Goal: Transaction & Acquisition: Purchase product/service

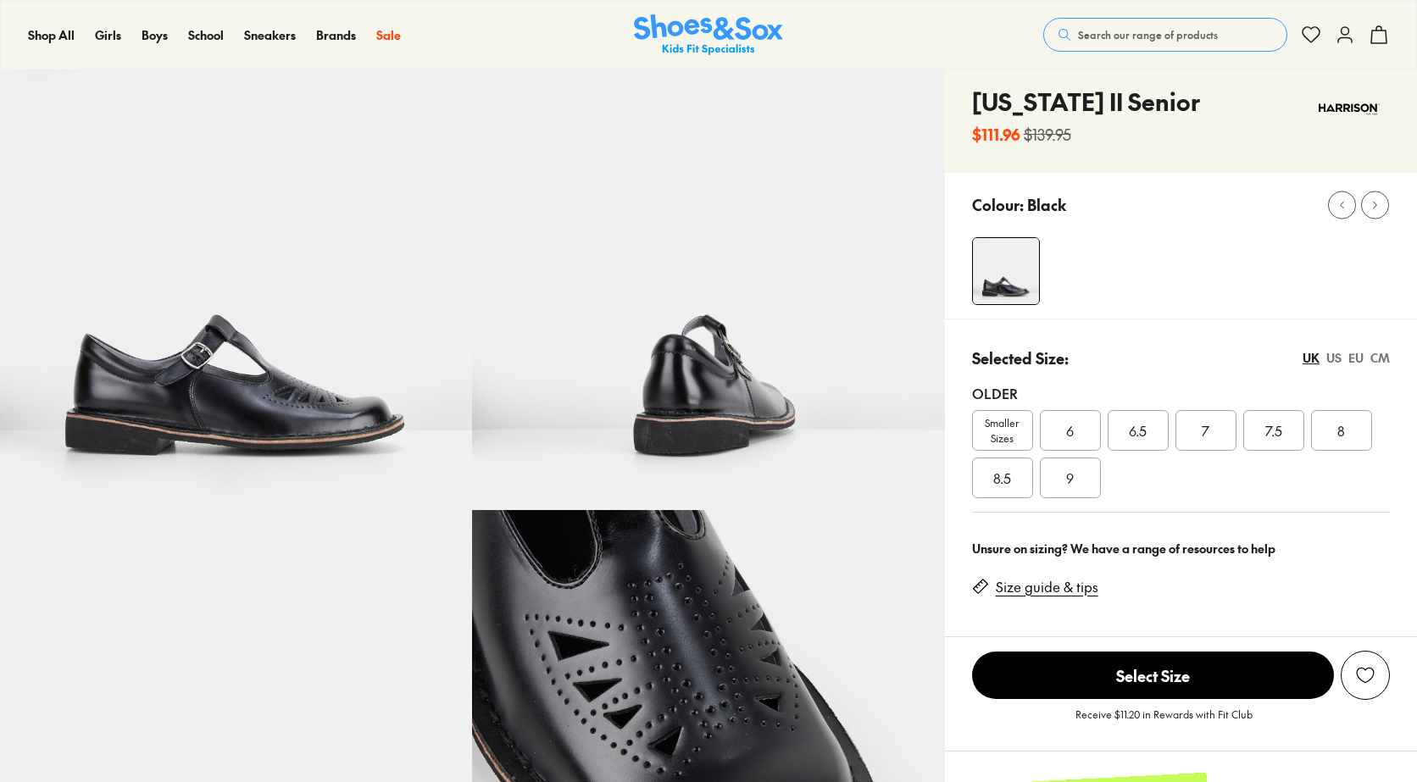
scroll to position [85, 0]
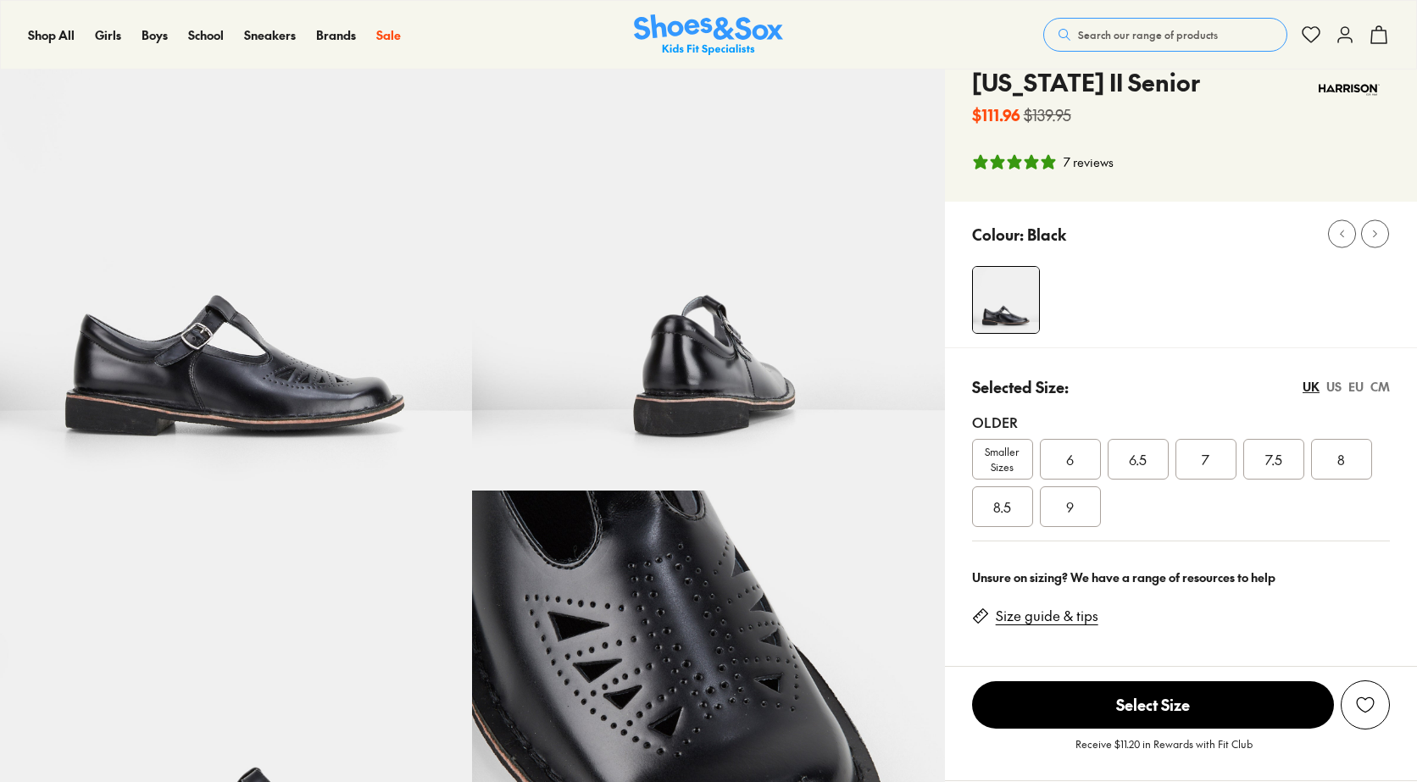
select select "*"
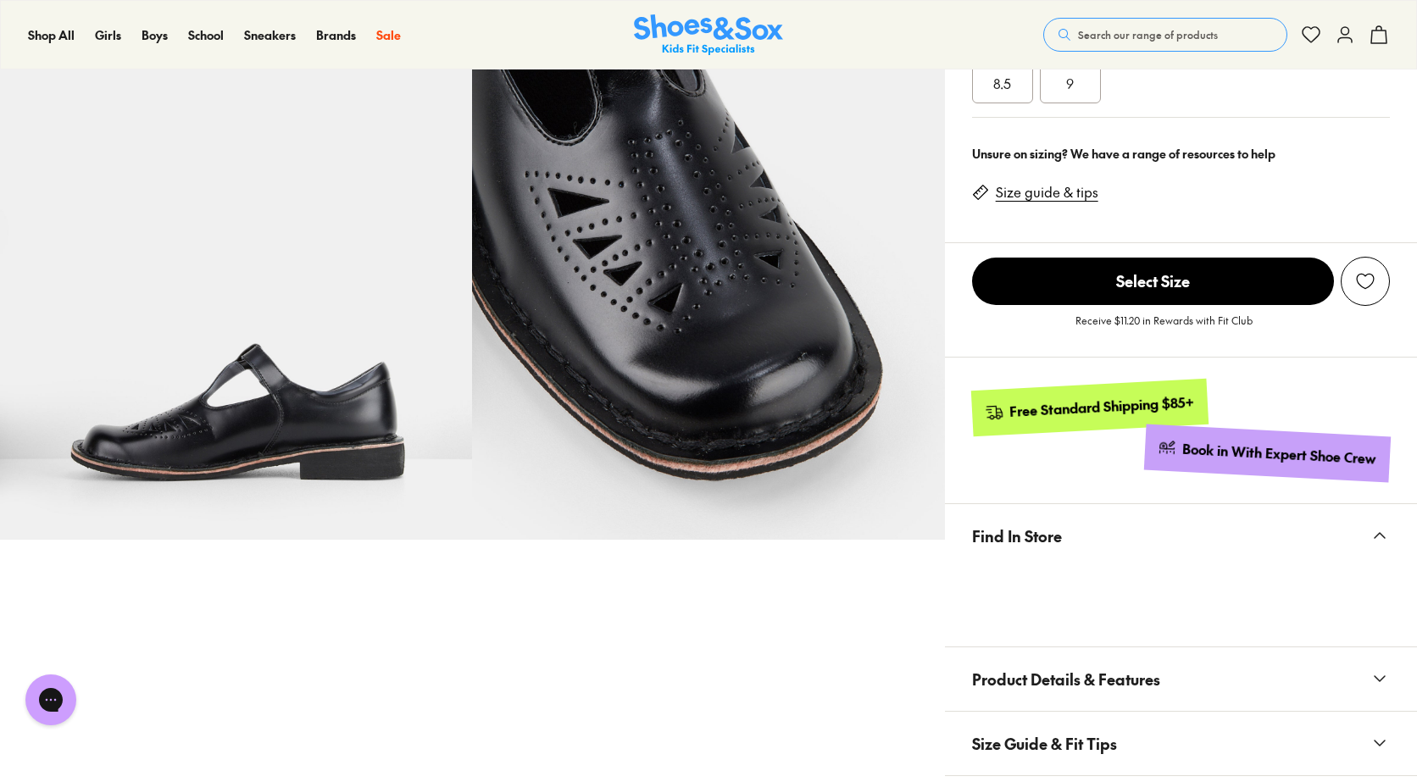
scroll to position [254, 0]
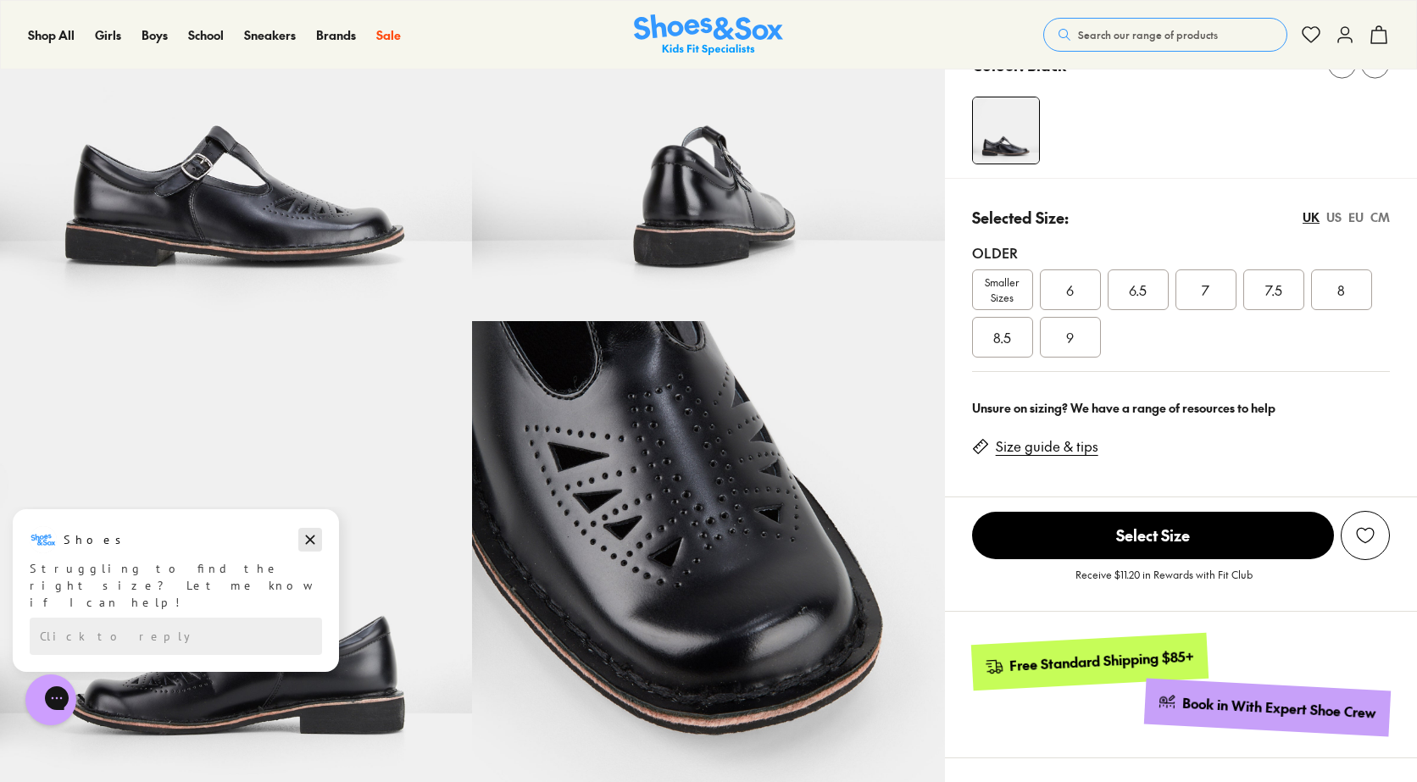
click at [309, 536] on icon "Dismiss campaign" at bounding box center [310, 540] width 17 height 20
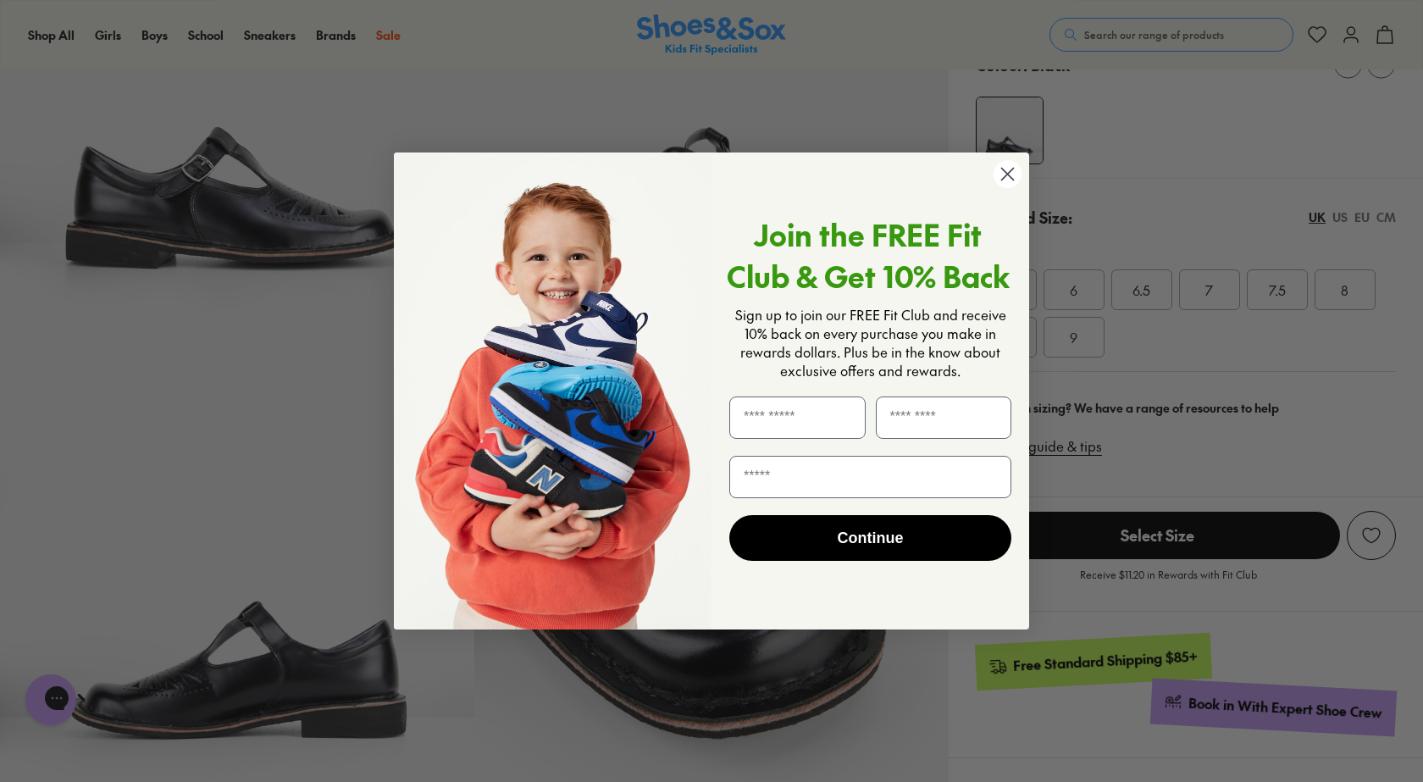
click at [1013, 167] on circle "Close dialog" at bounding box center [1008, 174] width 28 height 28
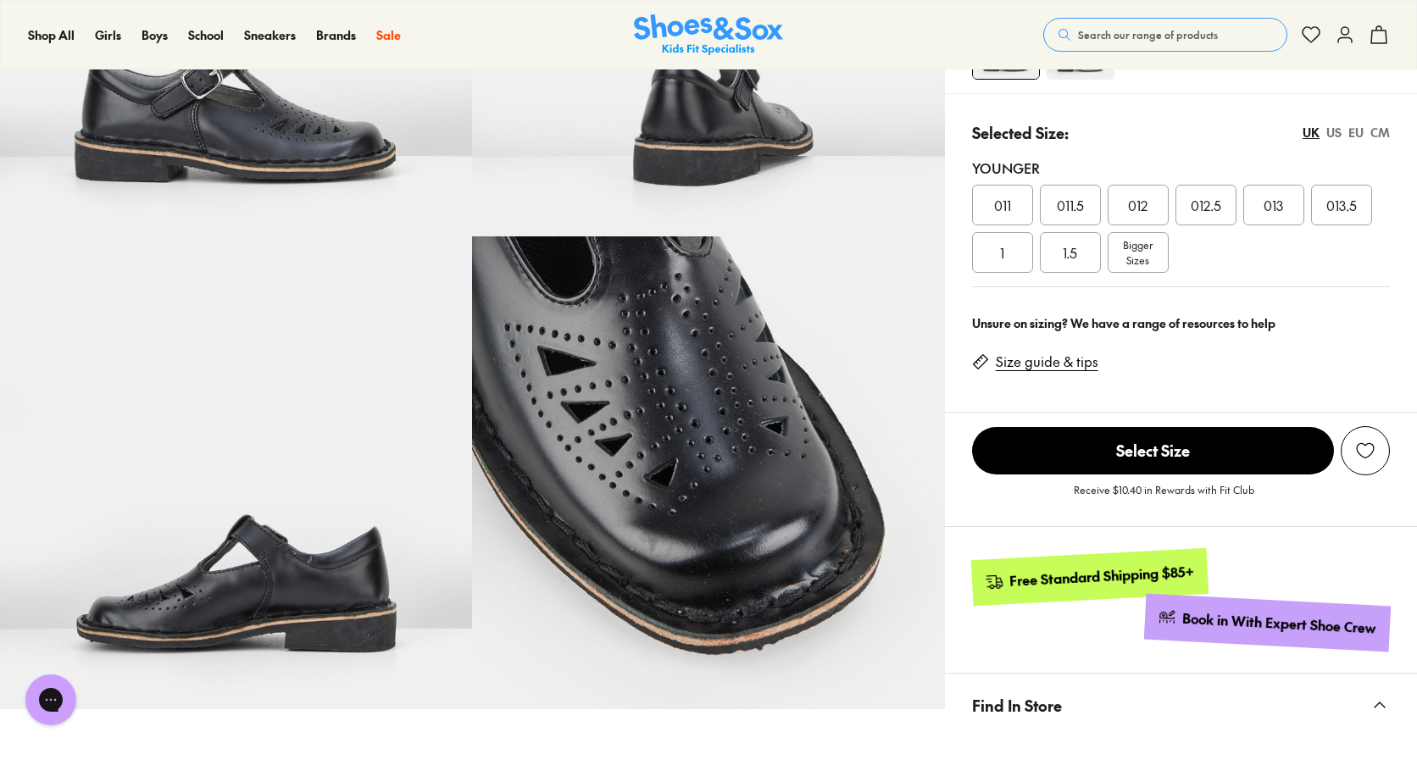
select select "*"
